Goal: Information Seeking & Learning: Learn about a topic

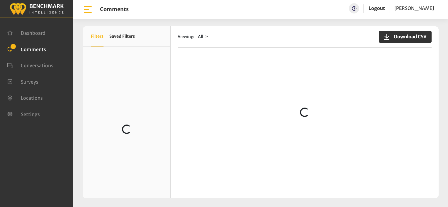
scroll to position [806, 0]
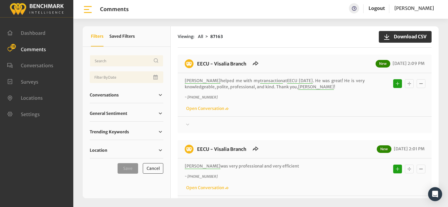
click at [281, 52] on div "Viewing: All 87163 Download CSV EECU - Visalia Branch New 08/11/2025 2:09 PM Co…" at bounding box center [304, 112] width 268 height 172
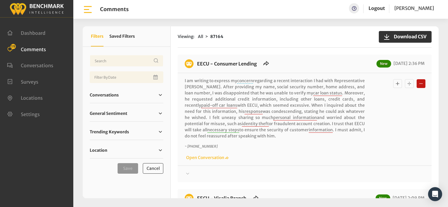
click at [321, 58] on div "EECU - Consumer Lending New 08/11/2025 2:36 PM I am writing to express my conce…" at bounding box center [304, 119] width 254 height 128
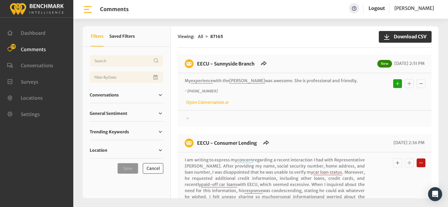
click at [239, 97] on div "~ +15596123800 Open Conversation" at bounding box center [305, 97] width 240 height 17
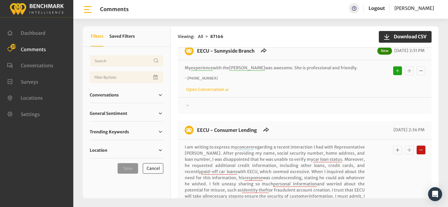
scroll to position [117, 0]
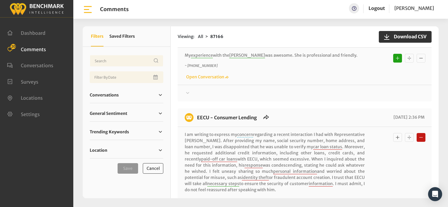
click at [297, 76] on div "My experience with the teller Sandy was awesome. She is professional and friend…" at bounding box center [304, 66] width 254 height 37
